Goal: Task Accomplishment & Management: Complete application form

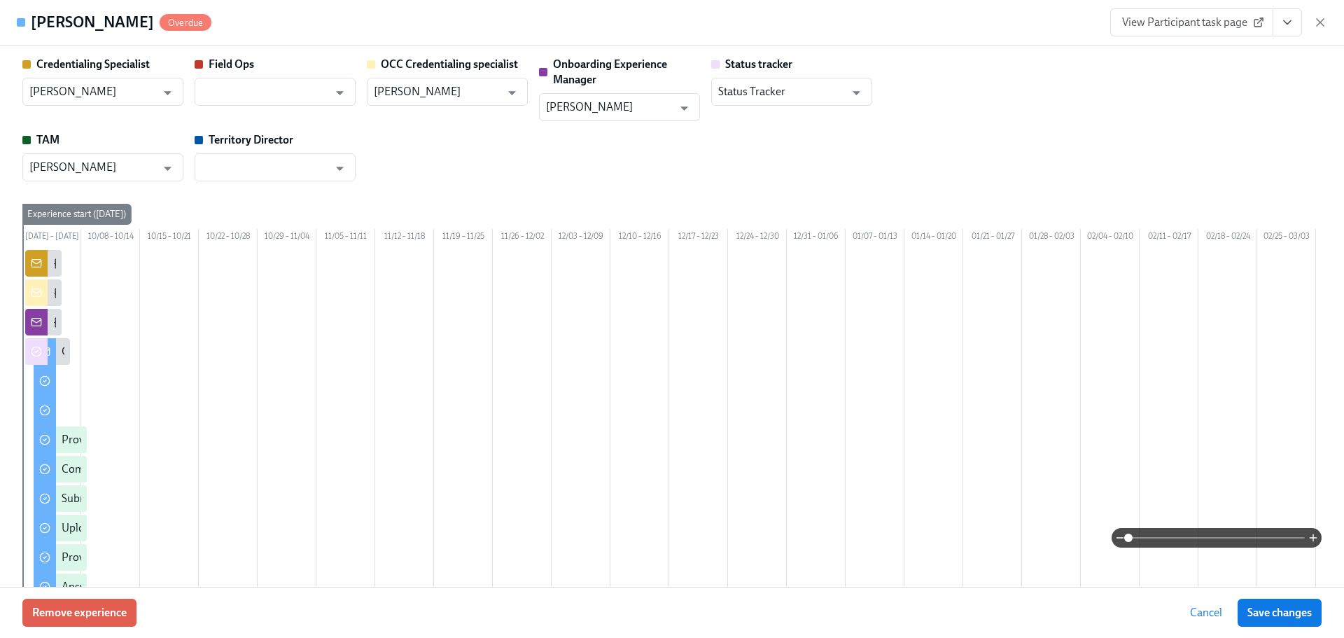
scroll to position [210, 0]
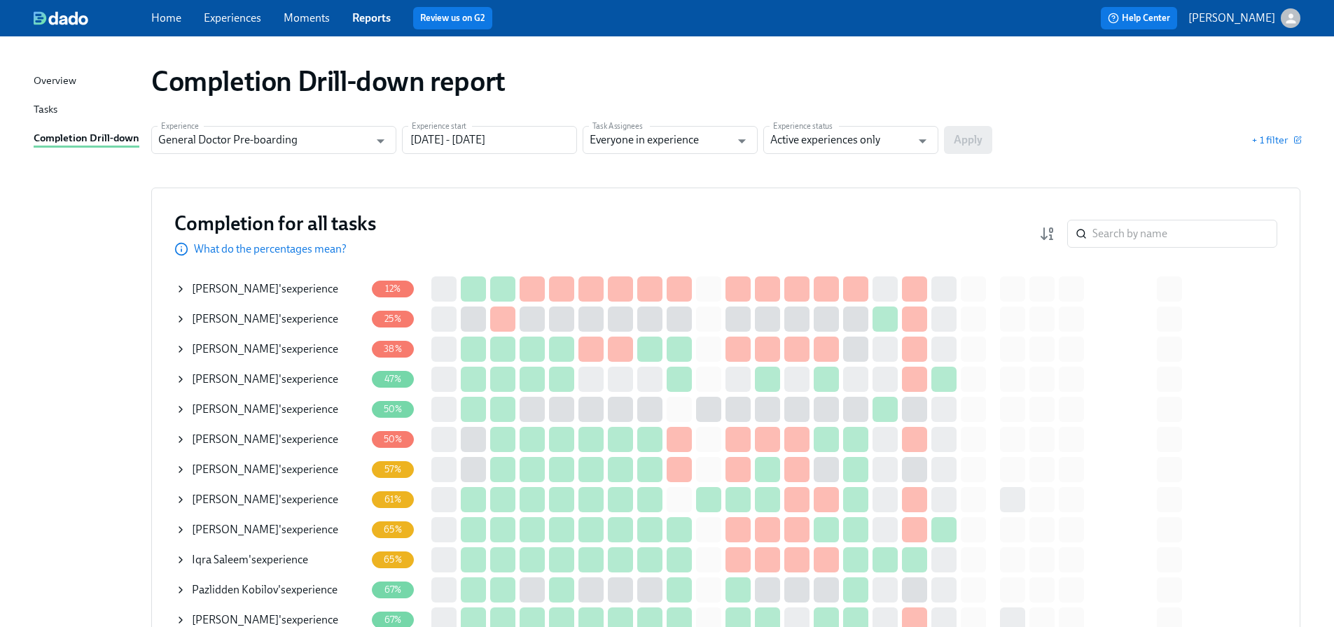
click at [282, 382] on div "Rashmi Kumra 's experience" at bounding box center [265, 379] width 146 height 15
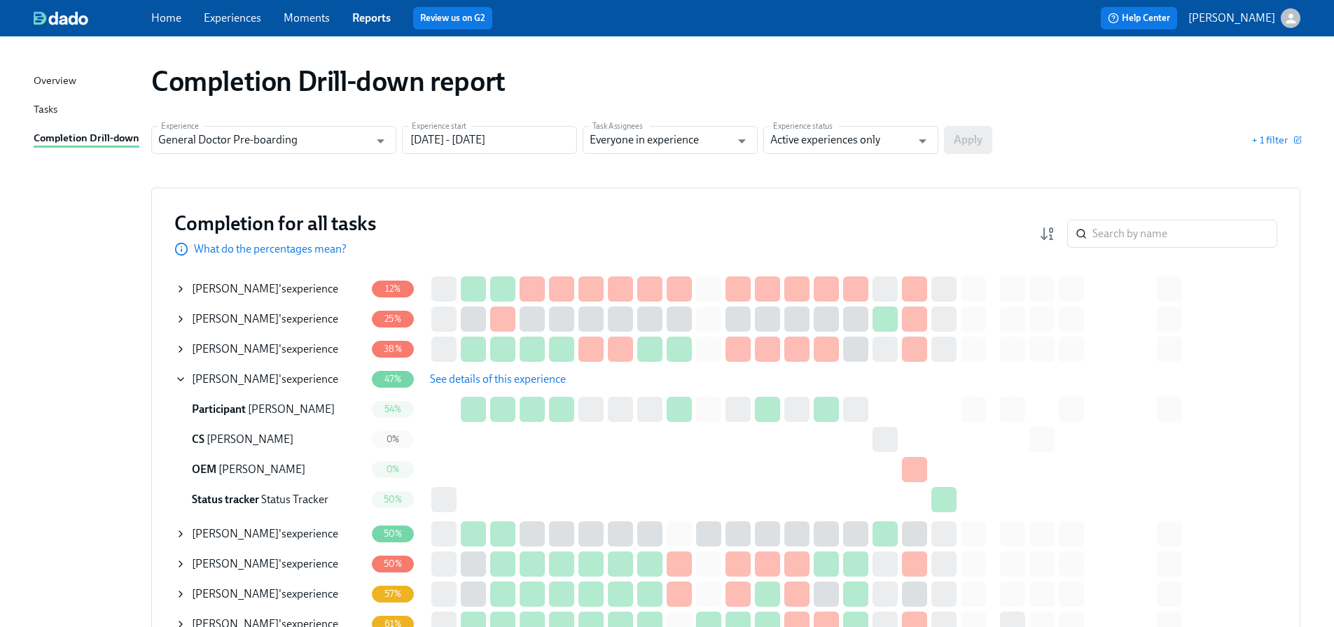
click at [480, 374] on span "See details of this experience" at bounding box center [498, 380] width 136 height 14
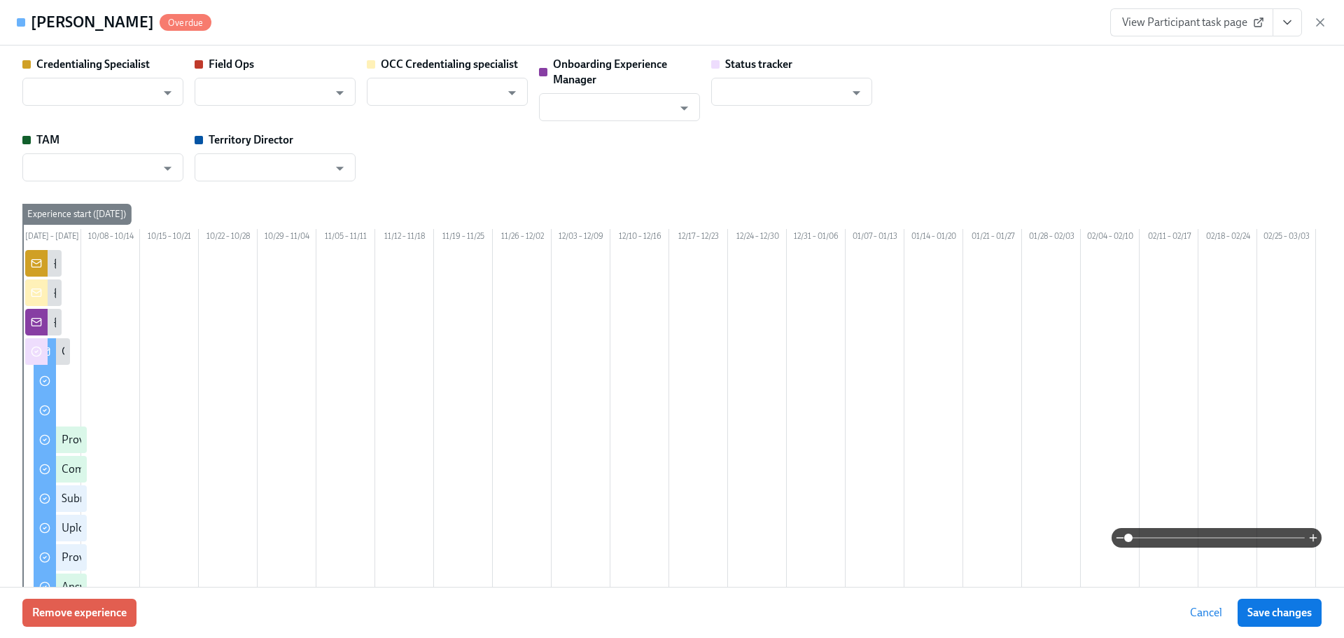
type input "[PERSON_NAME]"
type input "Status Tracker"
type input "[PERSON_NAME]"
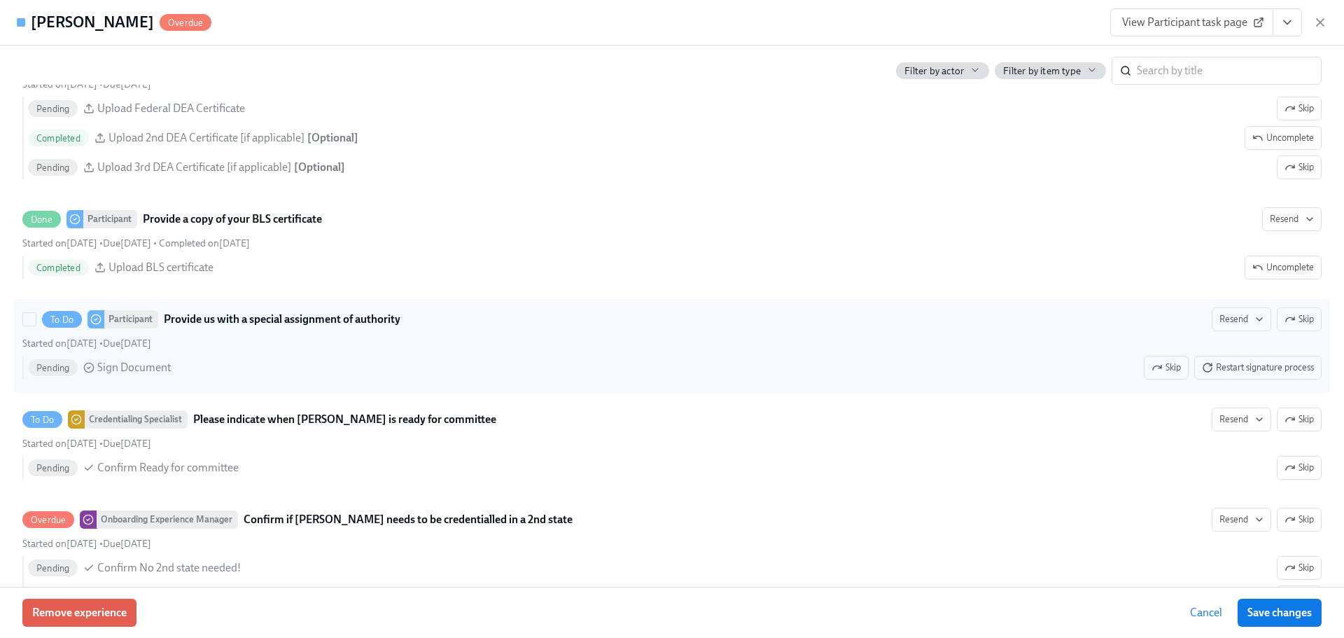
scroll to position [3011, 0]
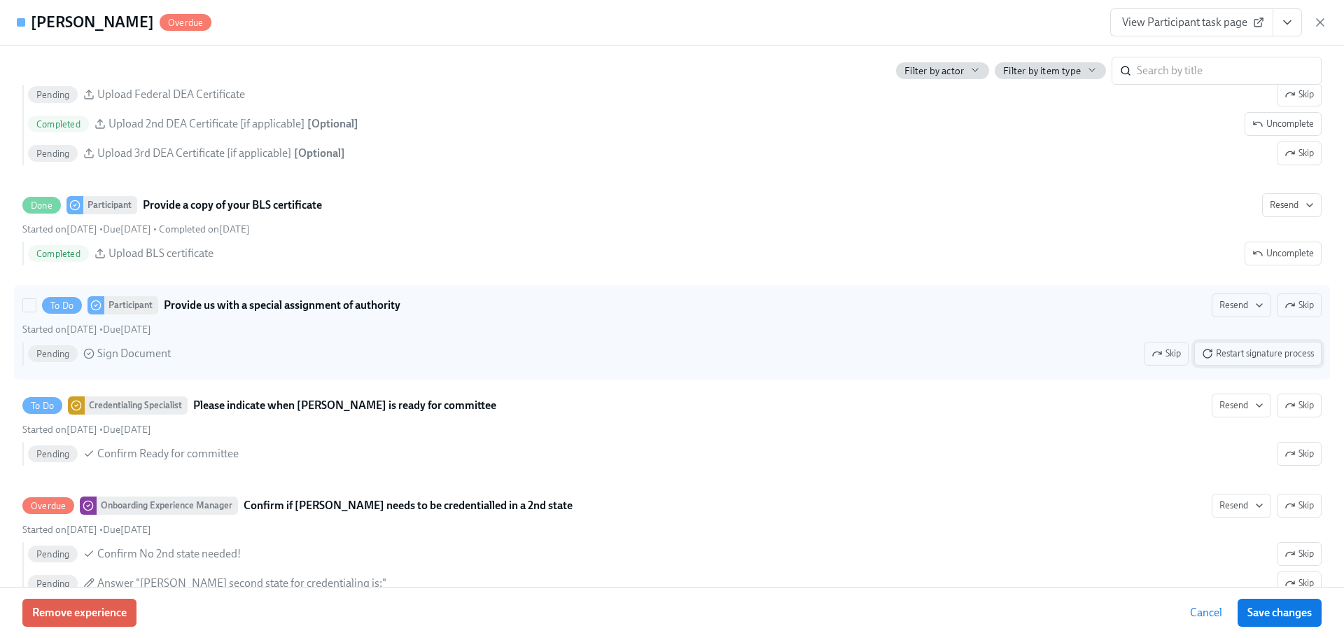
click at [1254, 361] on span "Restart signature process" at bounding box center [1258, 354] width 112 height 14
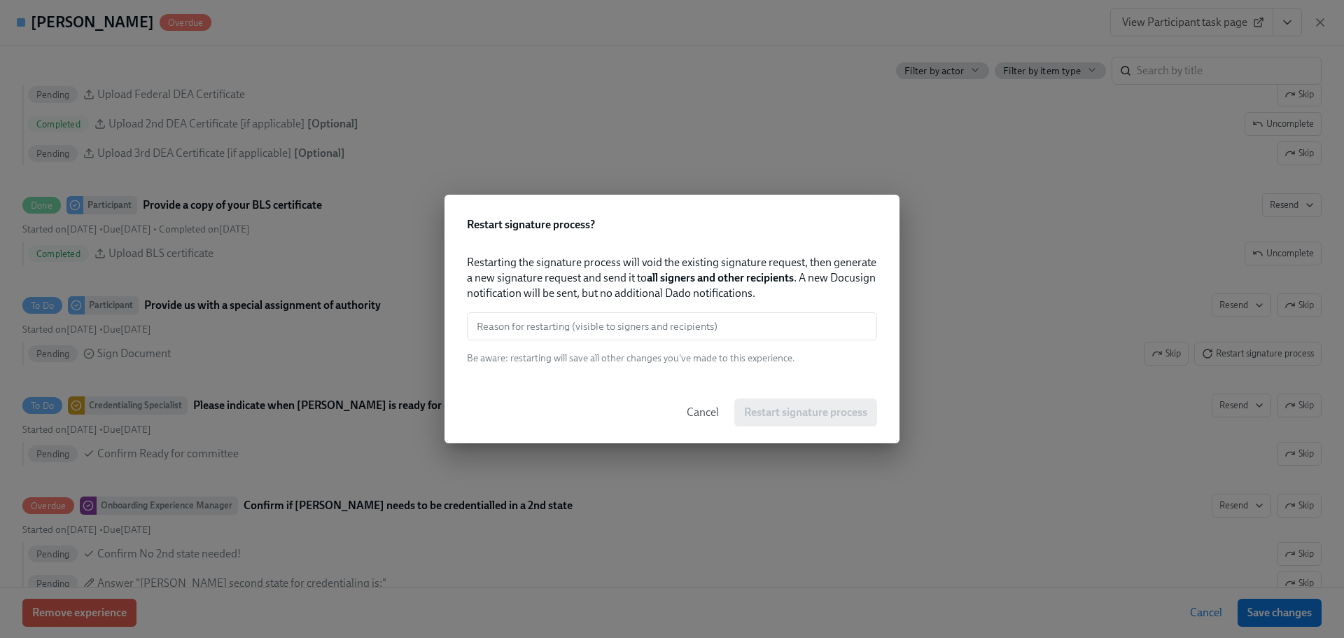
click at [639, 326] on input "text" at bounding box center [672, 326] width 410 height 28
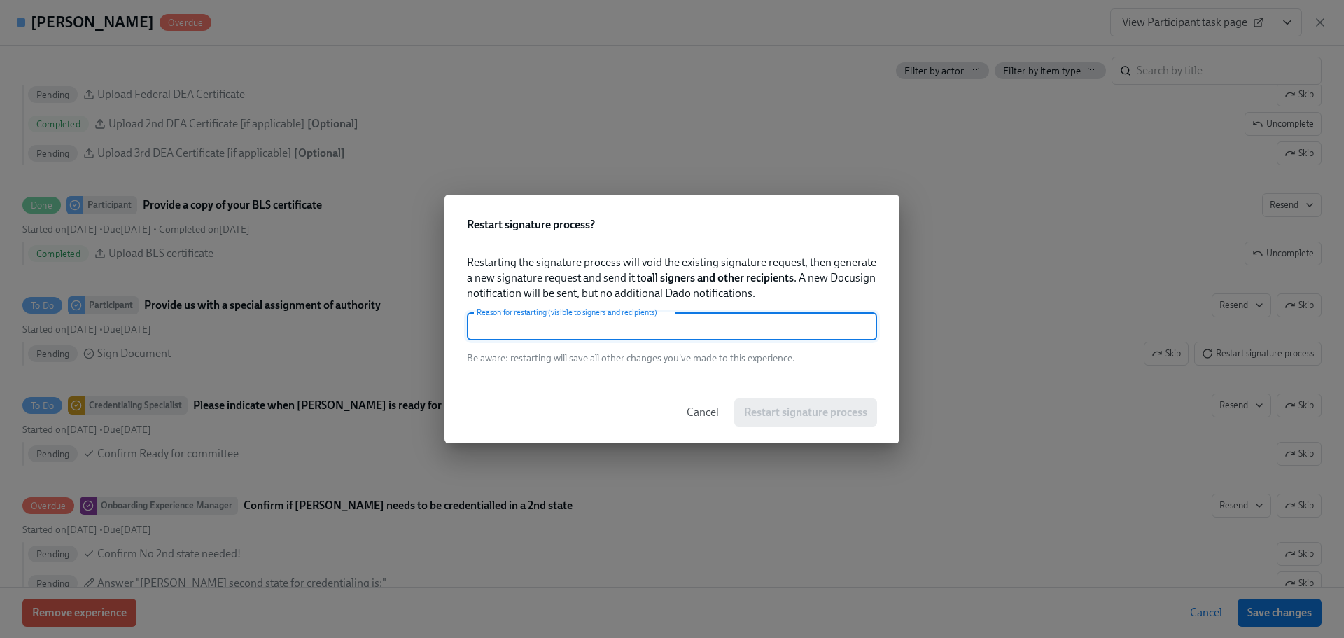
type input "P"
type input "Doctor asked to resend"
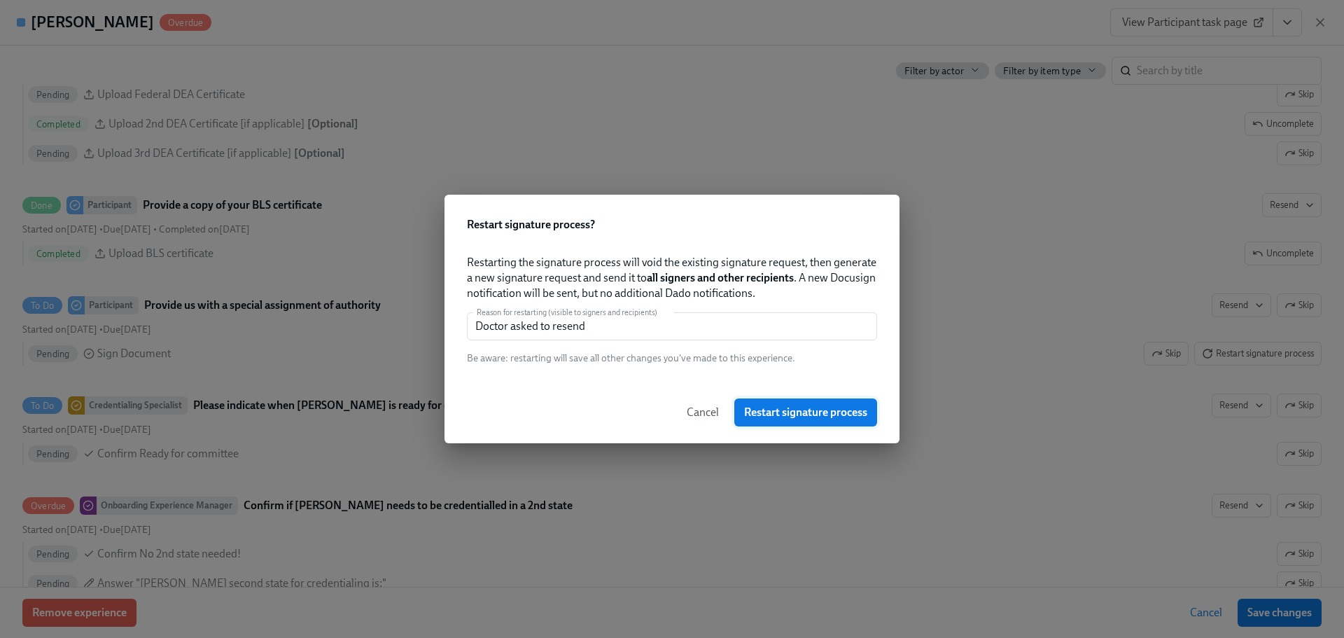
click at [791, 416] on span "Restart signature process" at bounding box center [805, 412] width 123 height 14
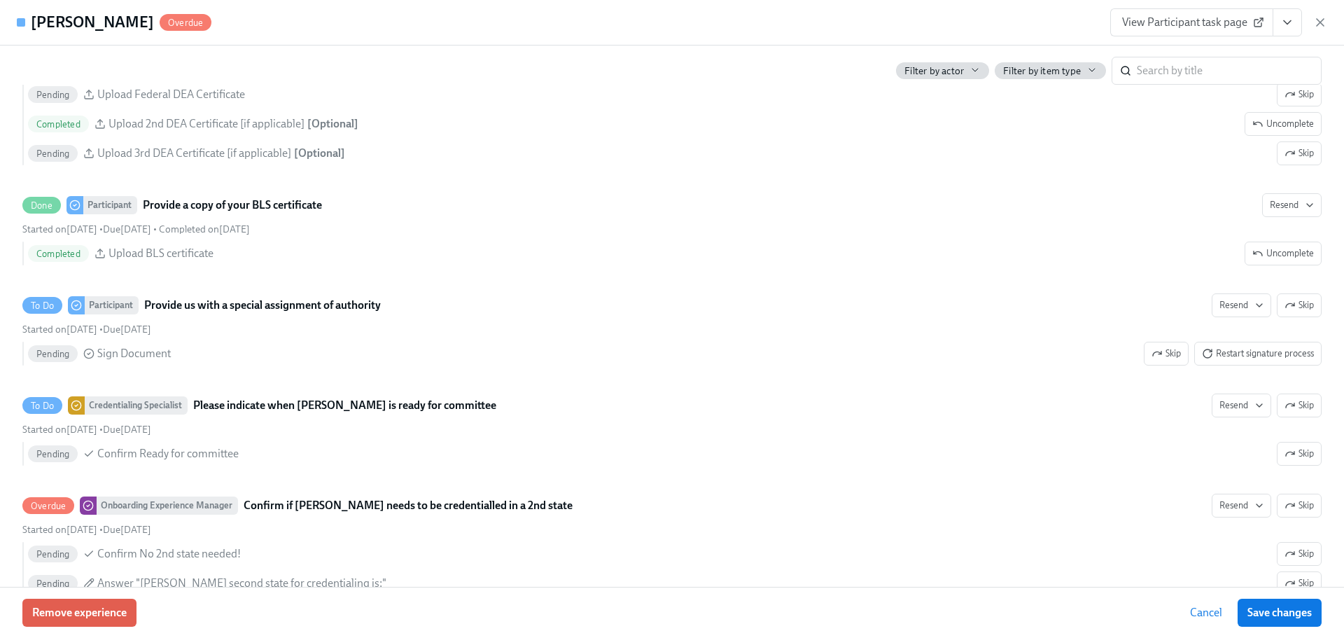
click at [1218, 25] on span "View Participant task page" at bounding box center [1191, 22] width 139 height 14
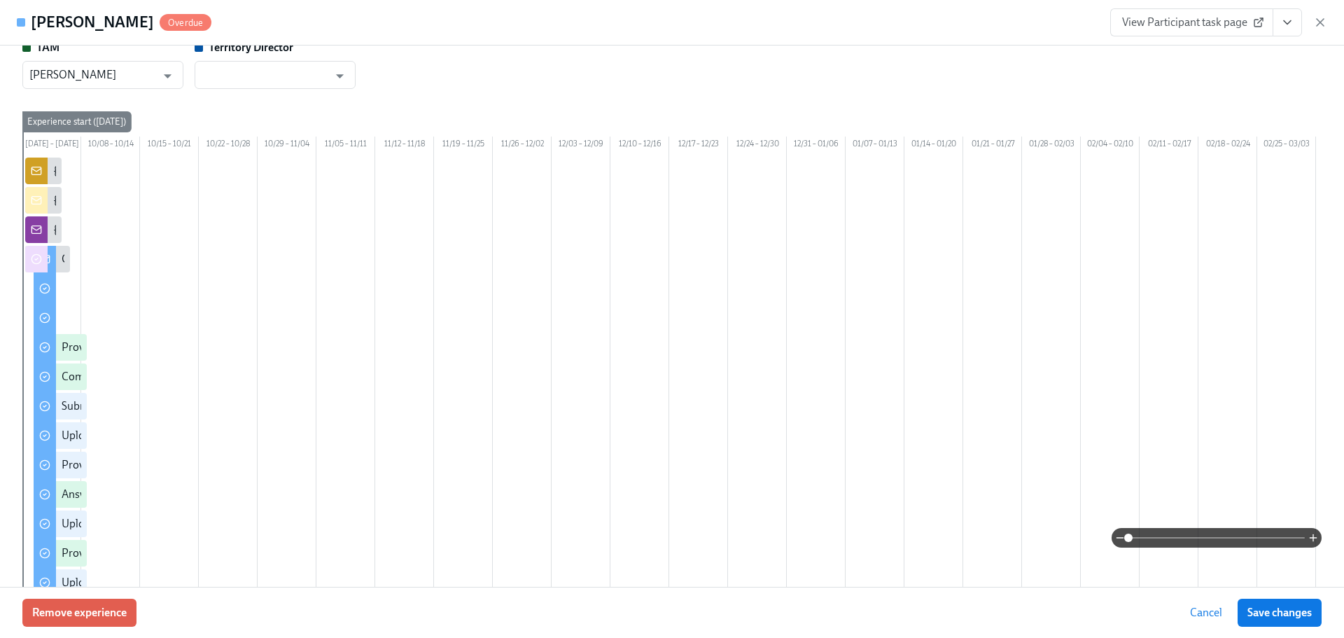
scroll to position [0, 0]
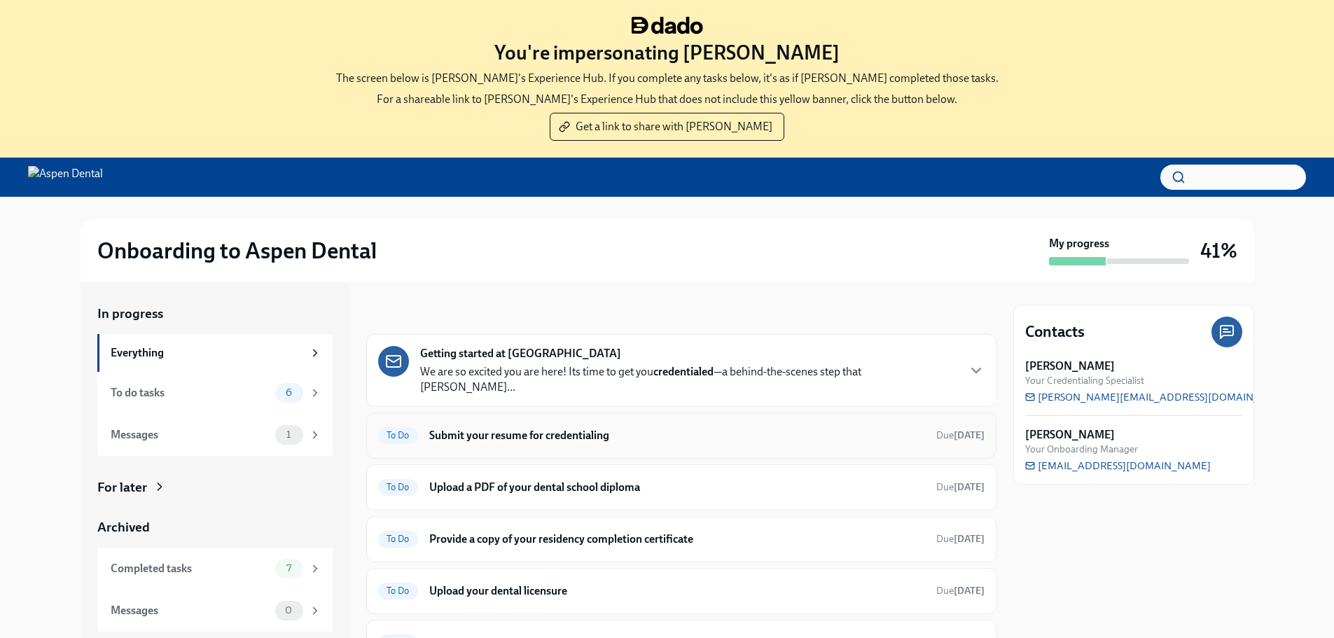
click at [538, 428] on h6 "Submit your resume for credentialing" at bounding box center [677, 435] width 496 height 15
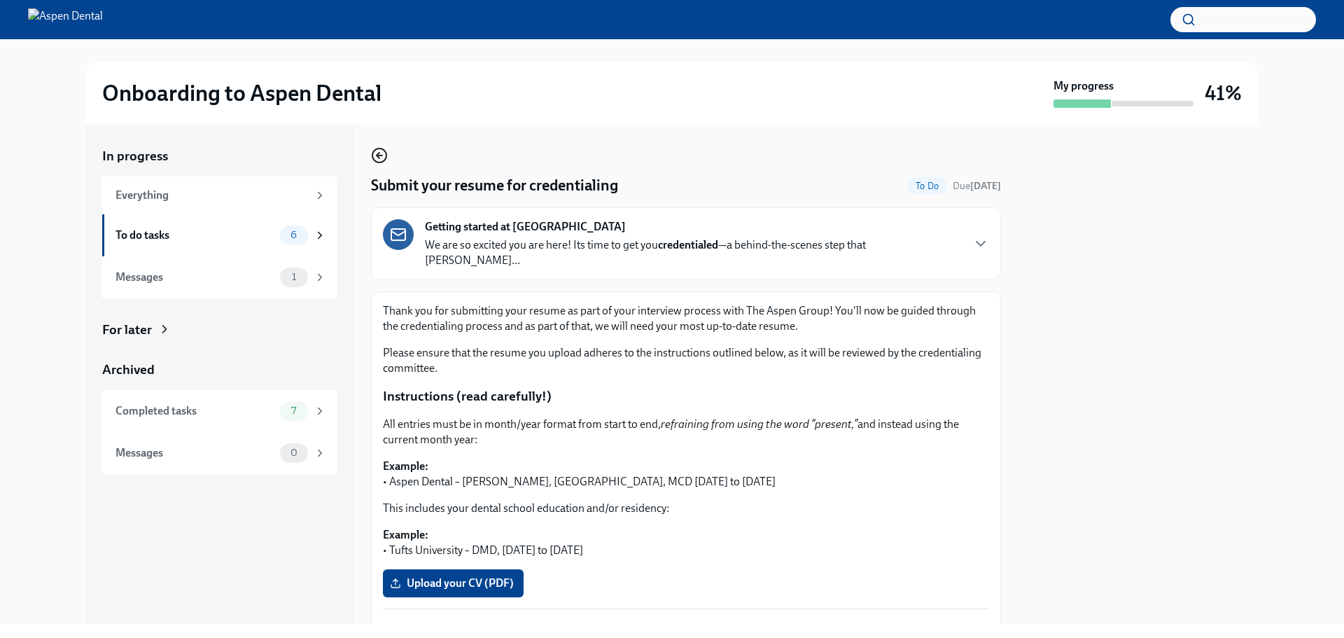
click at [374, 156] on icon "button" at bounding box center [379, 155] width 17 height 17
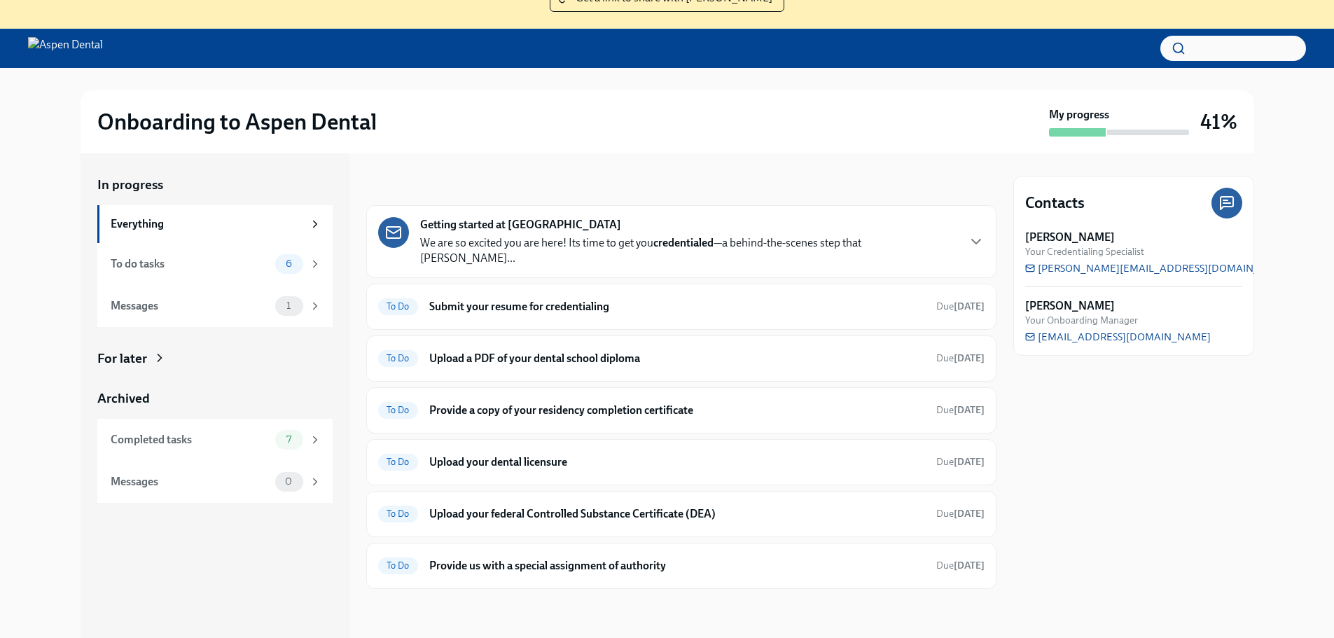
scroll to position [140, 0]
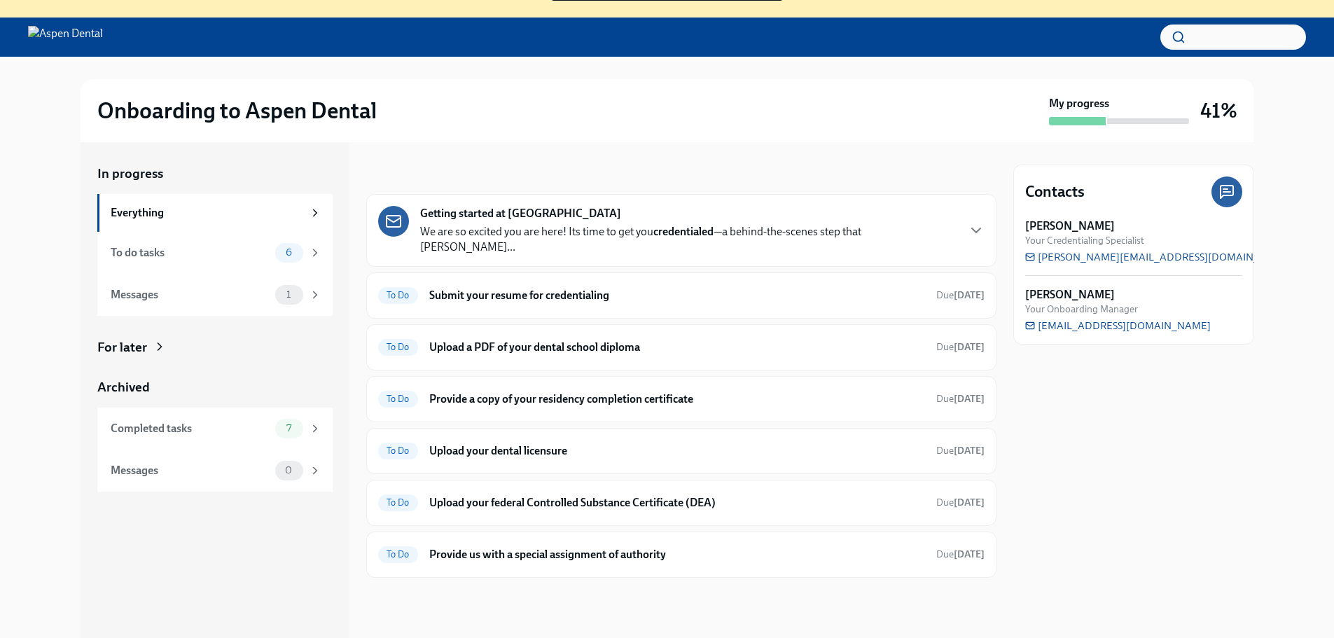
click at [552, 214] on strong "Getting started at [GEOGRAPHIC_DATA]" at bounding box center [520, 213] width 201 height 15
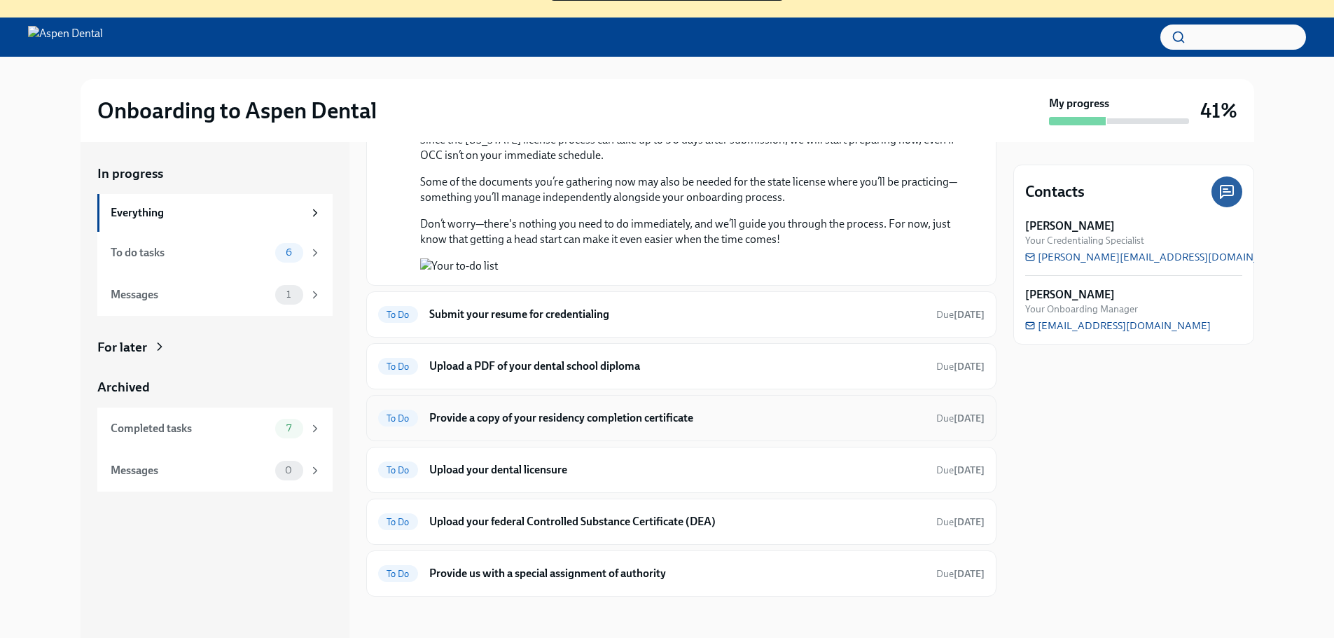
scroll to position [144, 0]
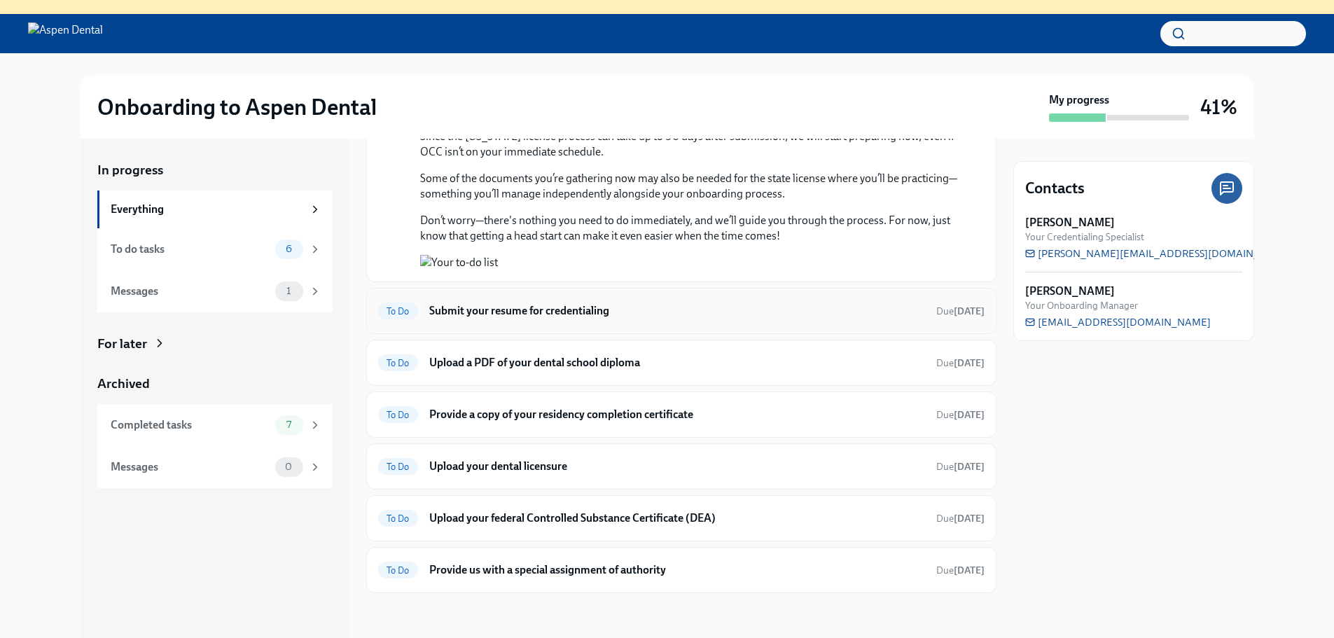
click at [582, 317] on h6 "Submit your resume for credentialing" at bounding box center [677, 310] width 496 height 15
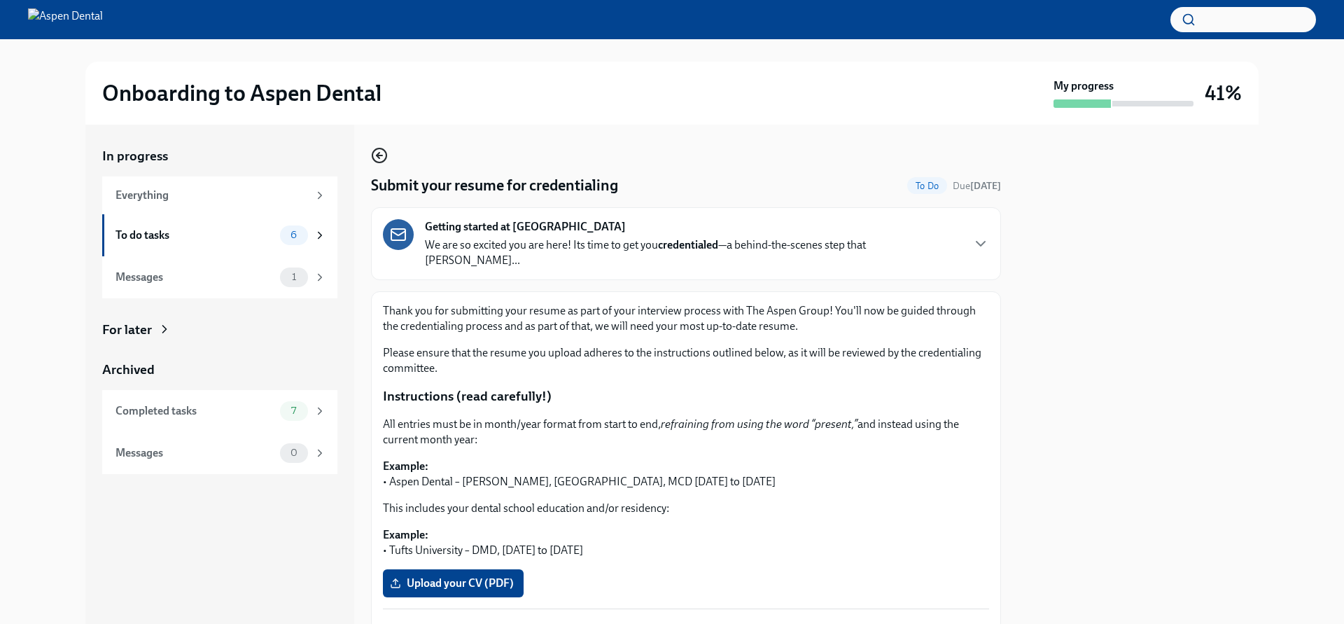
click at [386, 155] on circle "button" at bounding box center [380, 155] width 14 height 14
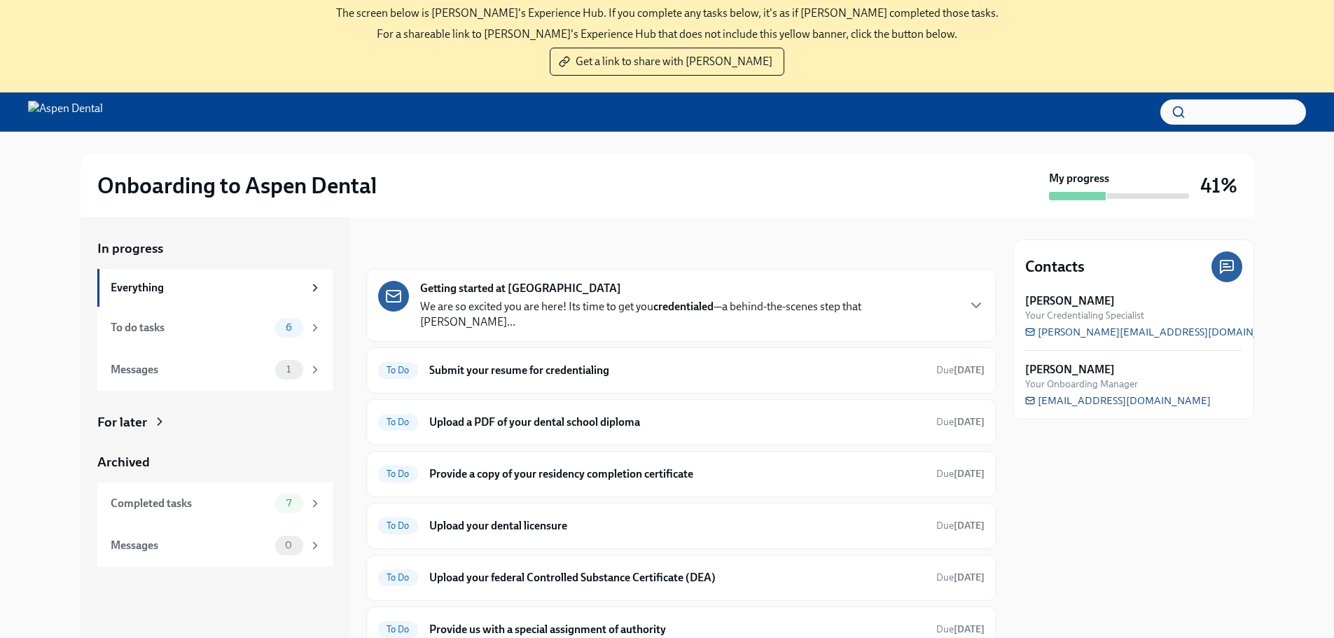
scroll to position [144, 0]
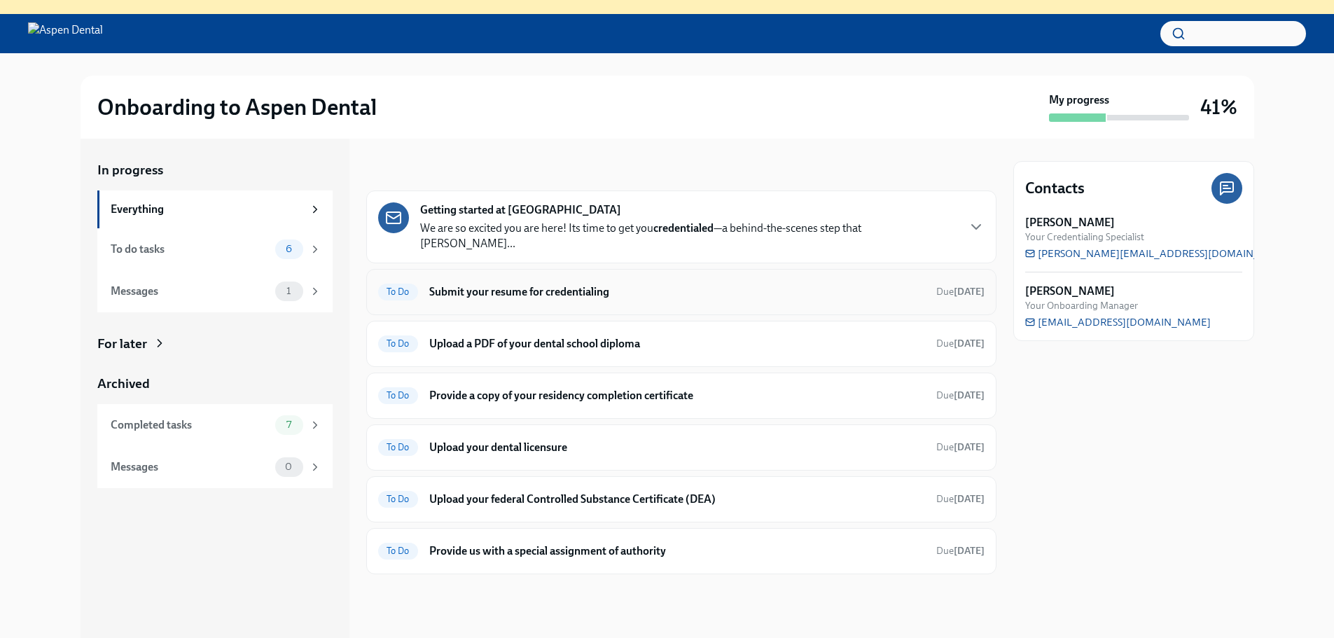
click at [526, 284] on h6 "Submit your resume for credentialing" at bounding box center [677, 291] width 496 height 15
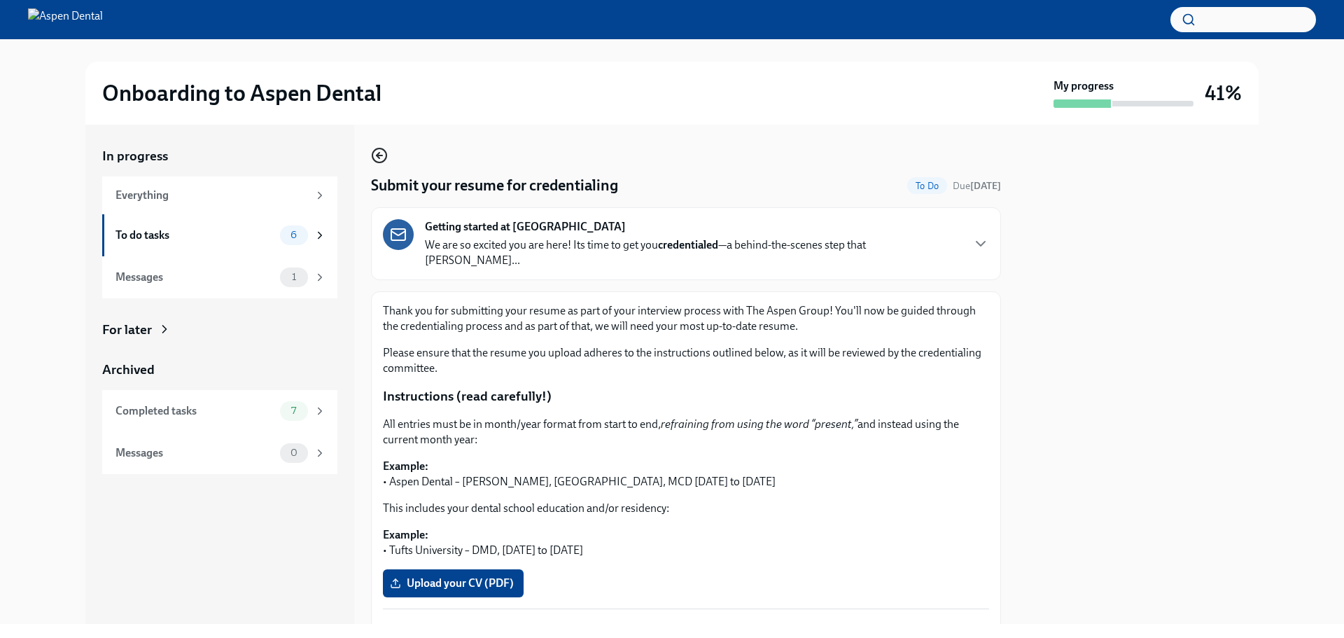
click at [377, 160] on icon "button" at bounding box center [379, 155] width 17 height 17
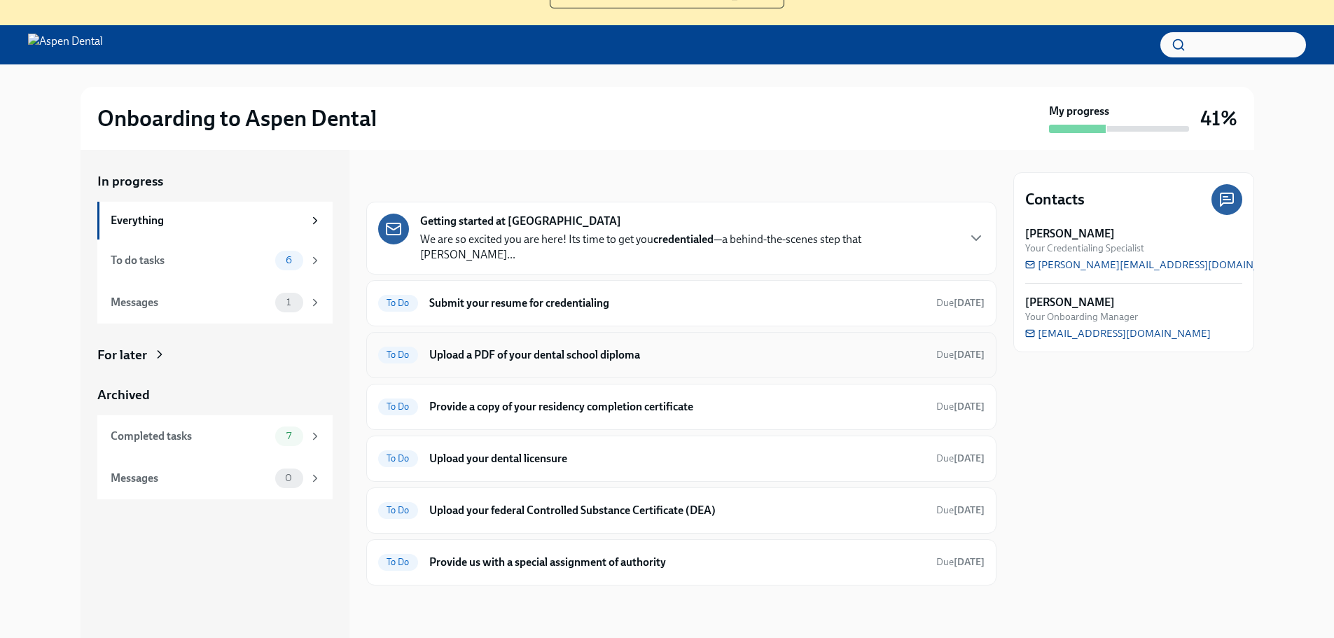
scroll to position [144, 0]
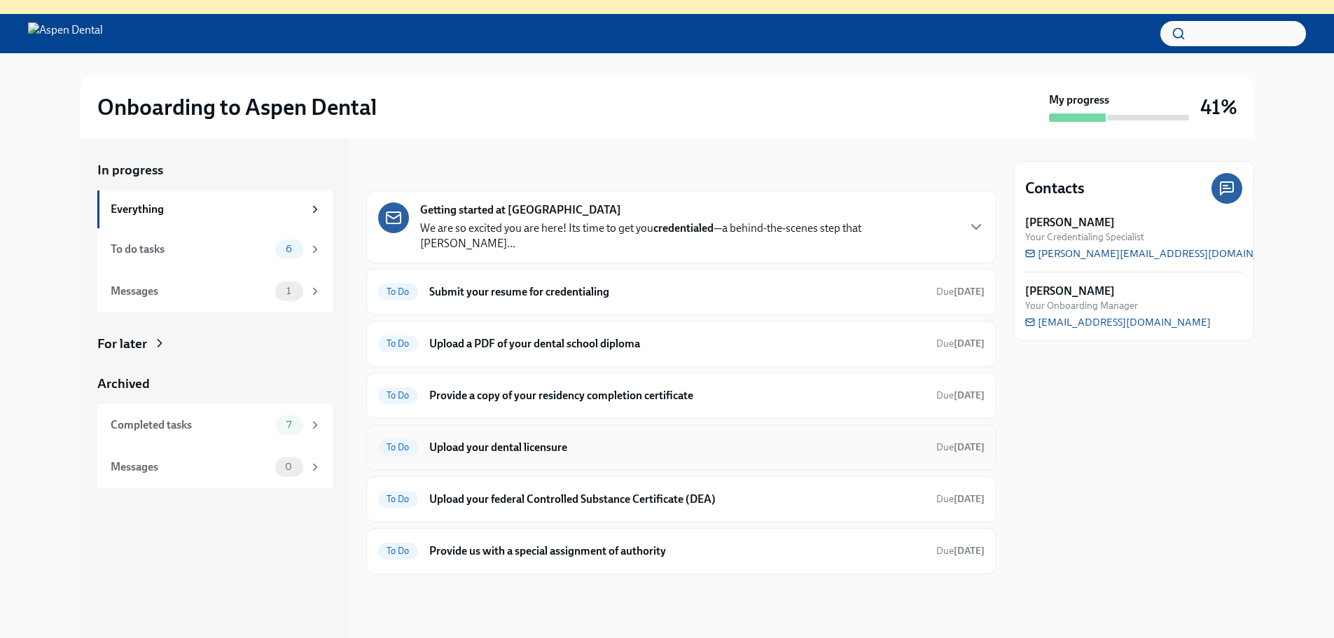
click at [599, 440] on h6 "Upload your dental licensure" at bounding box center [677, 447] width 496 height 15
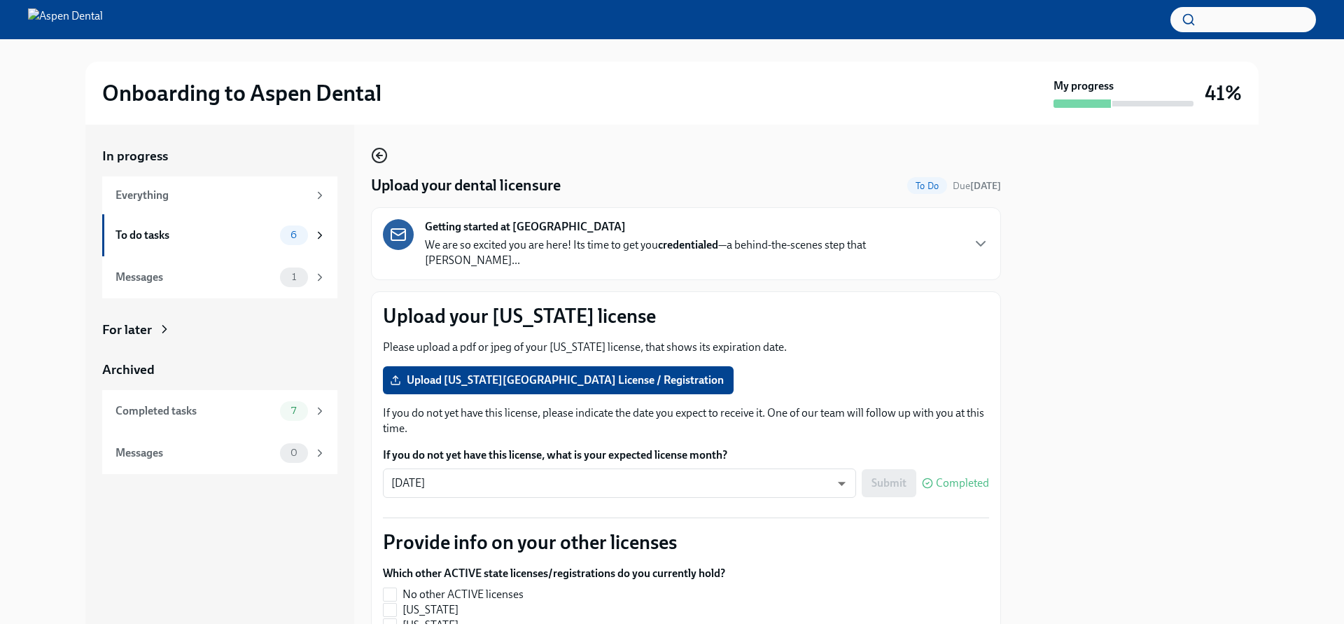
click at [377, 155] on icon "button" at bounding box center [378, 156] width 3 height 6
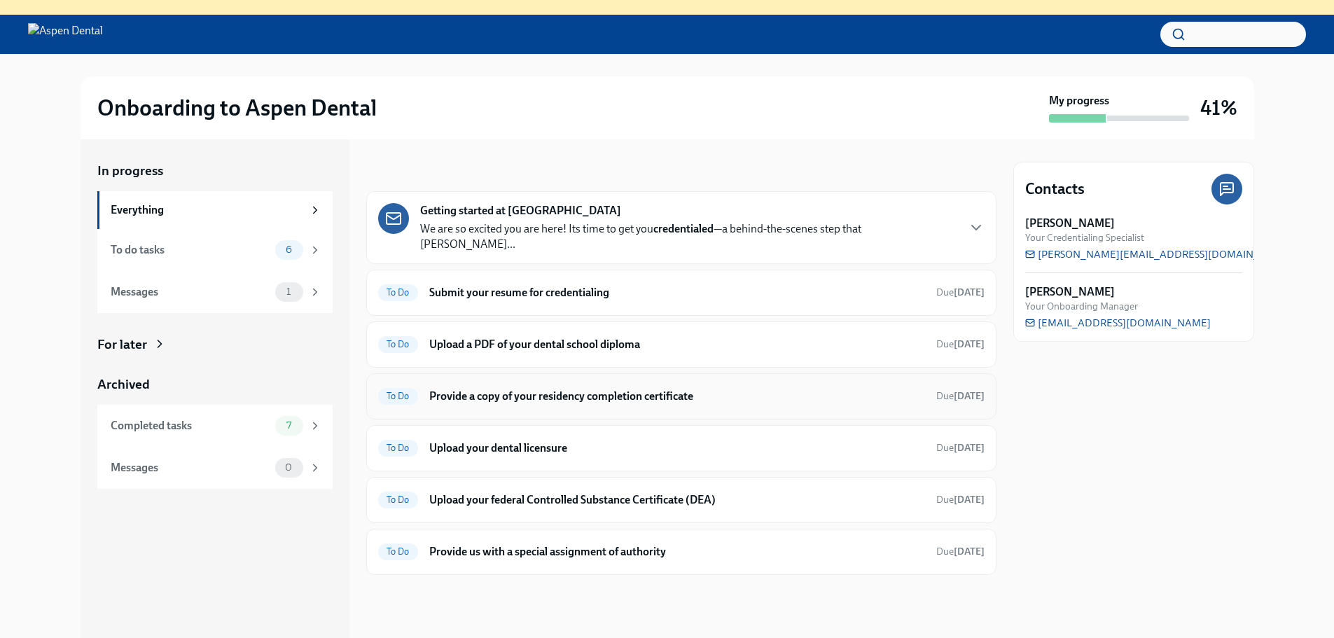
scroll to position [144, 0]
